Goal: Navigation & Orientation: Find specific page/section

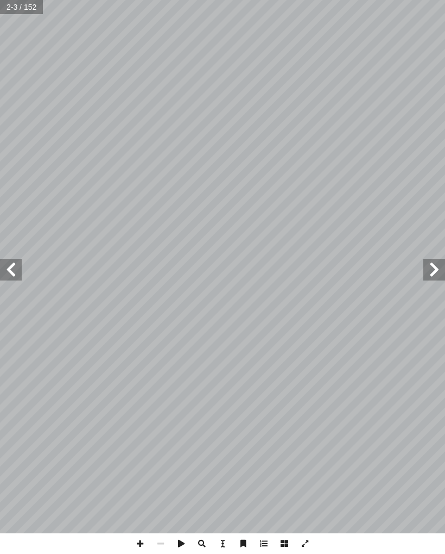
click at [6, 275] on span at bounding box center [11, 270] width 22 height 22
click at [5, 275] on span at bounding box center [11, 270] width 22 height 22
click at [21, 267] on span at bounding box center [11, 270] width 22 height 22
click at [5, 269] on span at bounding box center [11, 270] width 22 height 22
click at [3, 272] on span at bounding box center [11, 270] width 22 height 22
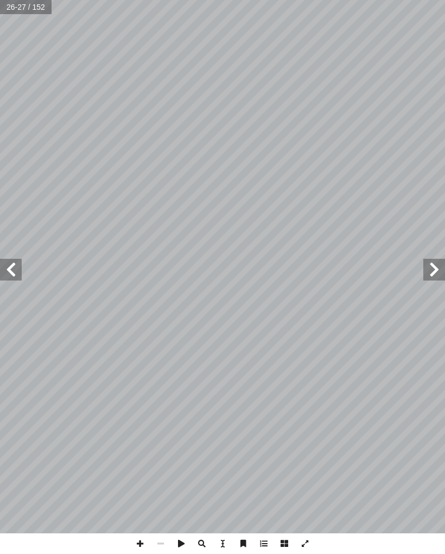
click at [14, 263] on span at bounding box center [11, 270] width 22 height 22
